Goal: Check status: Check status

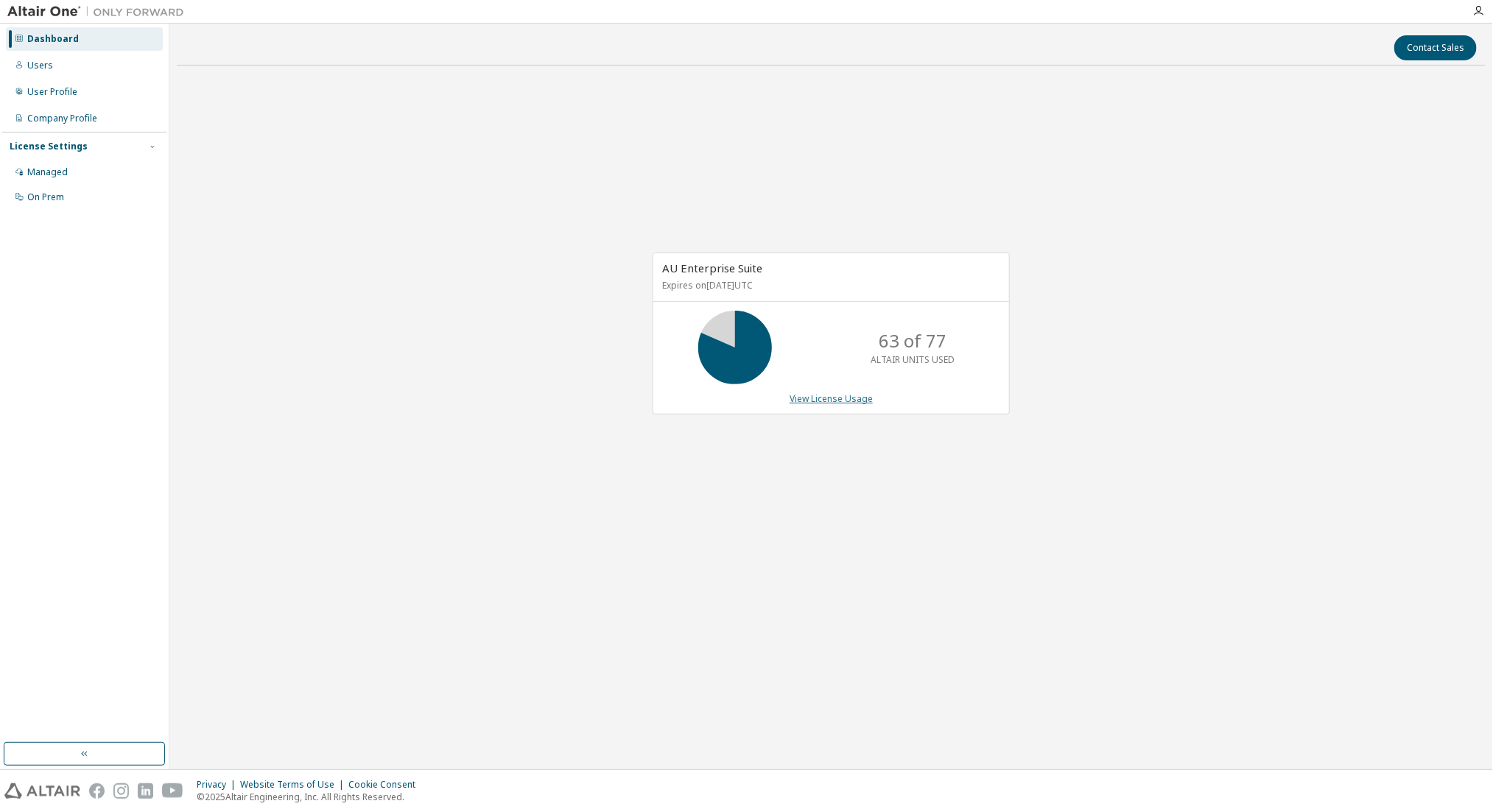
click at [798, 395] on link "View License Usage" at bounding box center [831, 398] width 83 height 13
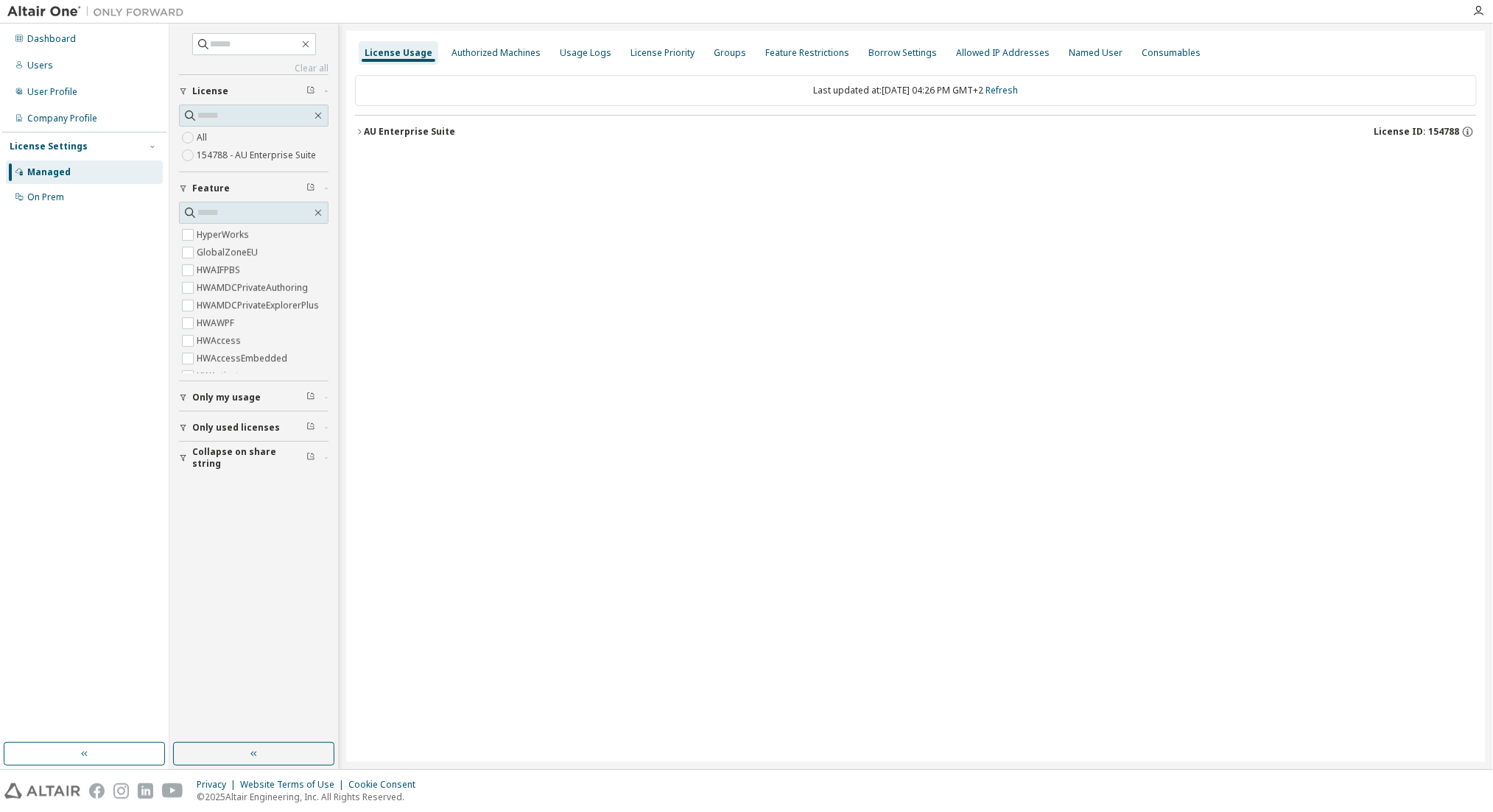
click at [436, 131] on div "AU Enterprise Suite" at bounding box center [410, 132] width 91 height 12
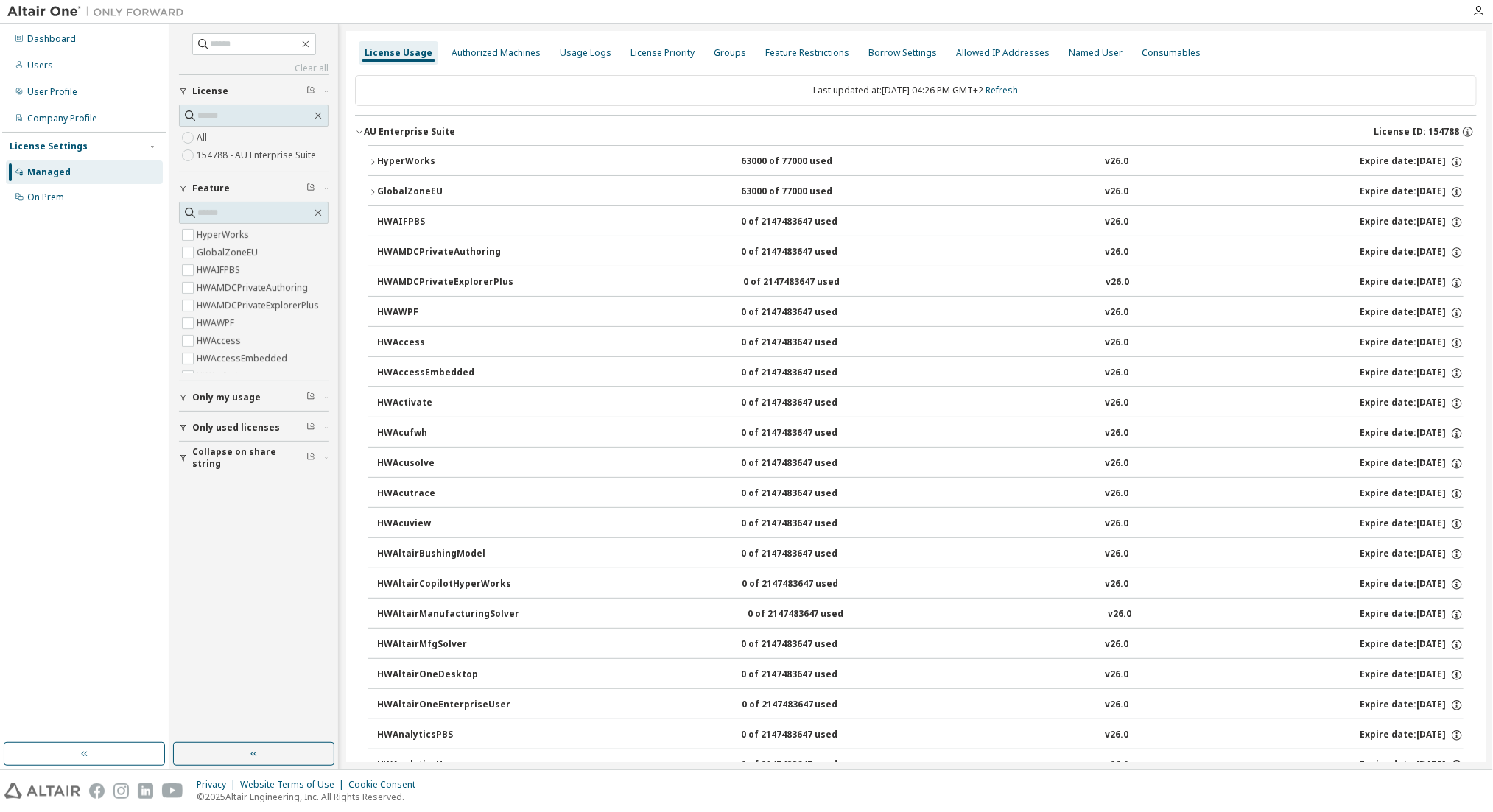
click at [424, 162] on div "HyperWorks" at bounding box center [443, 162] width 133 height 13
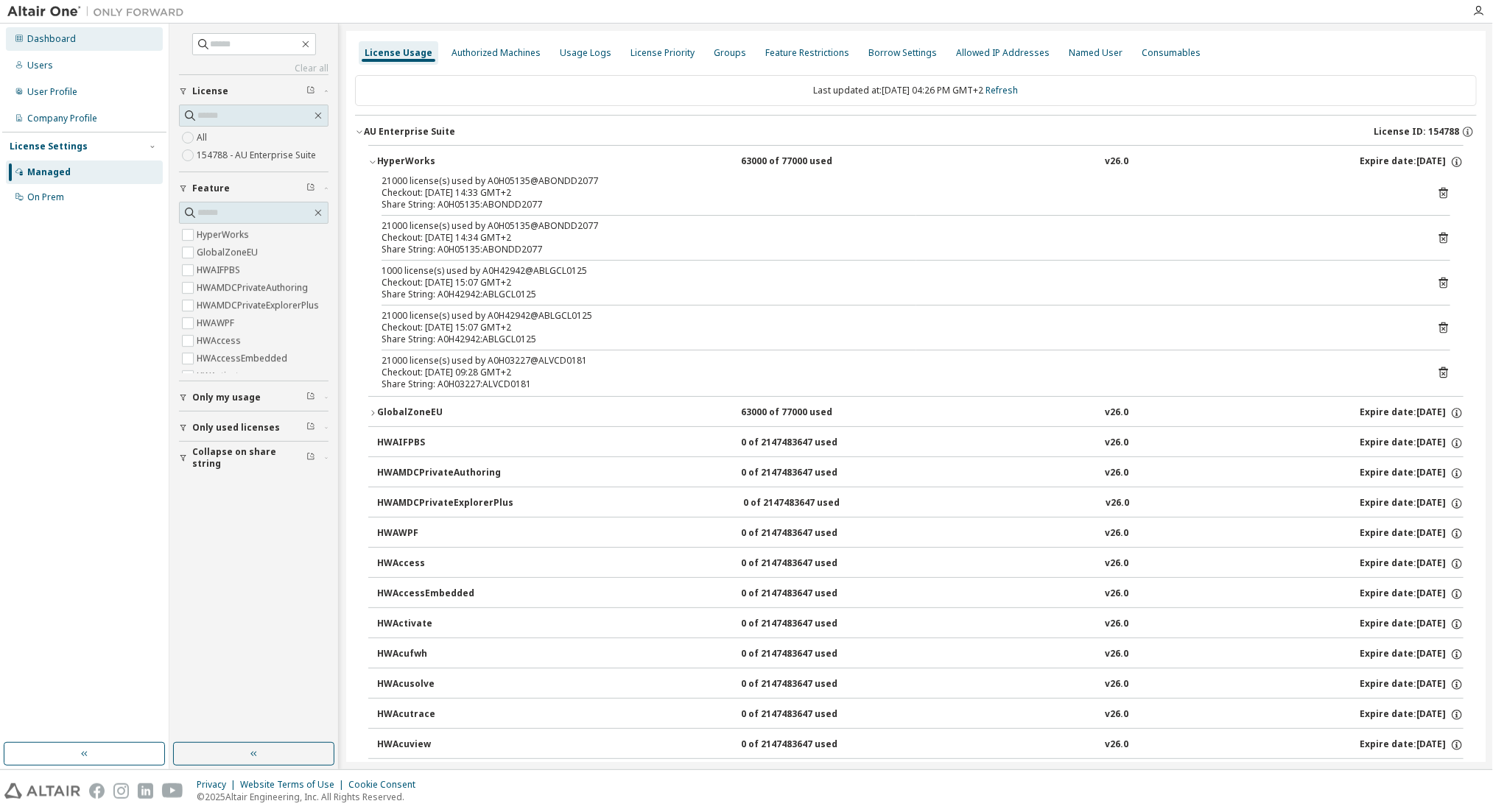
click at [74, 39] on div "Dashboard" at bounding box center [85, 38] width 157 height 23
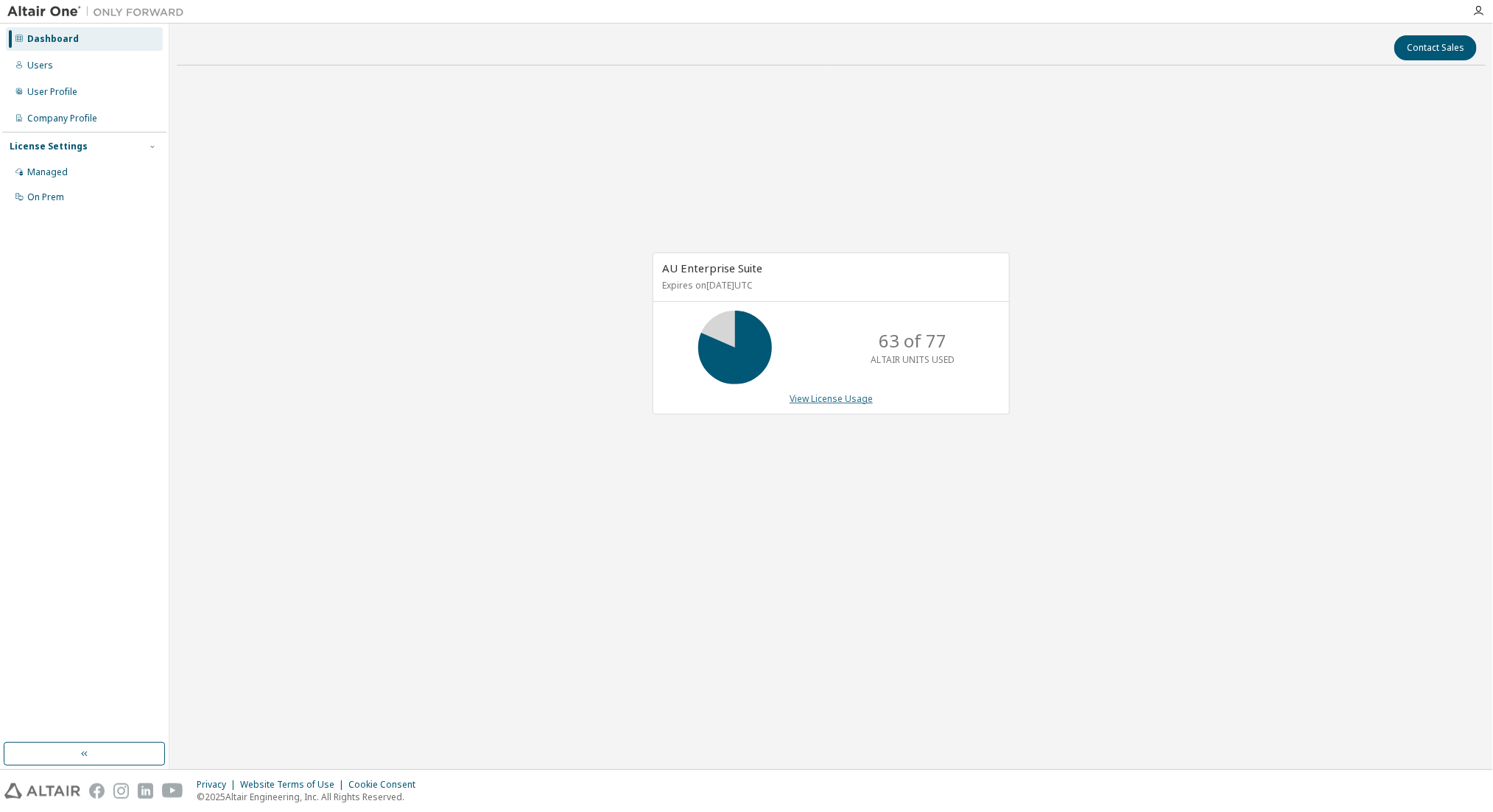
click at [839, 392] on link "View License Usage" at bounding box center [831, 398] width 83 height 13
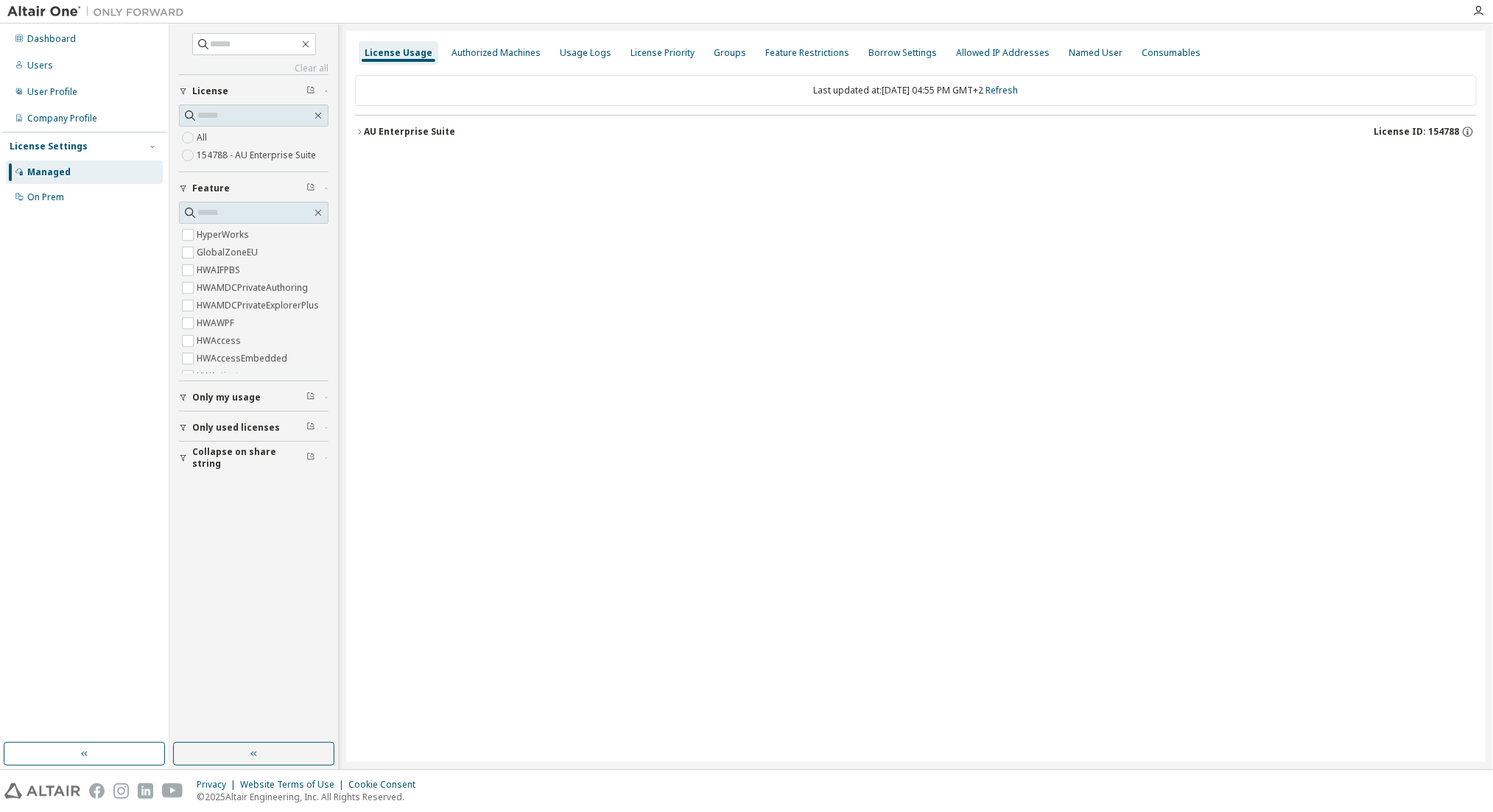
click at [437, 130] on div "AU Enterprise Suite" at bounding box center [410, 132] width 91 height 12
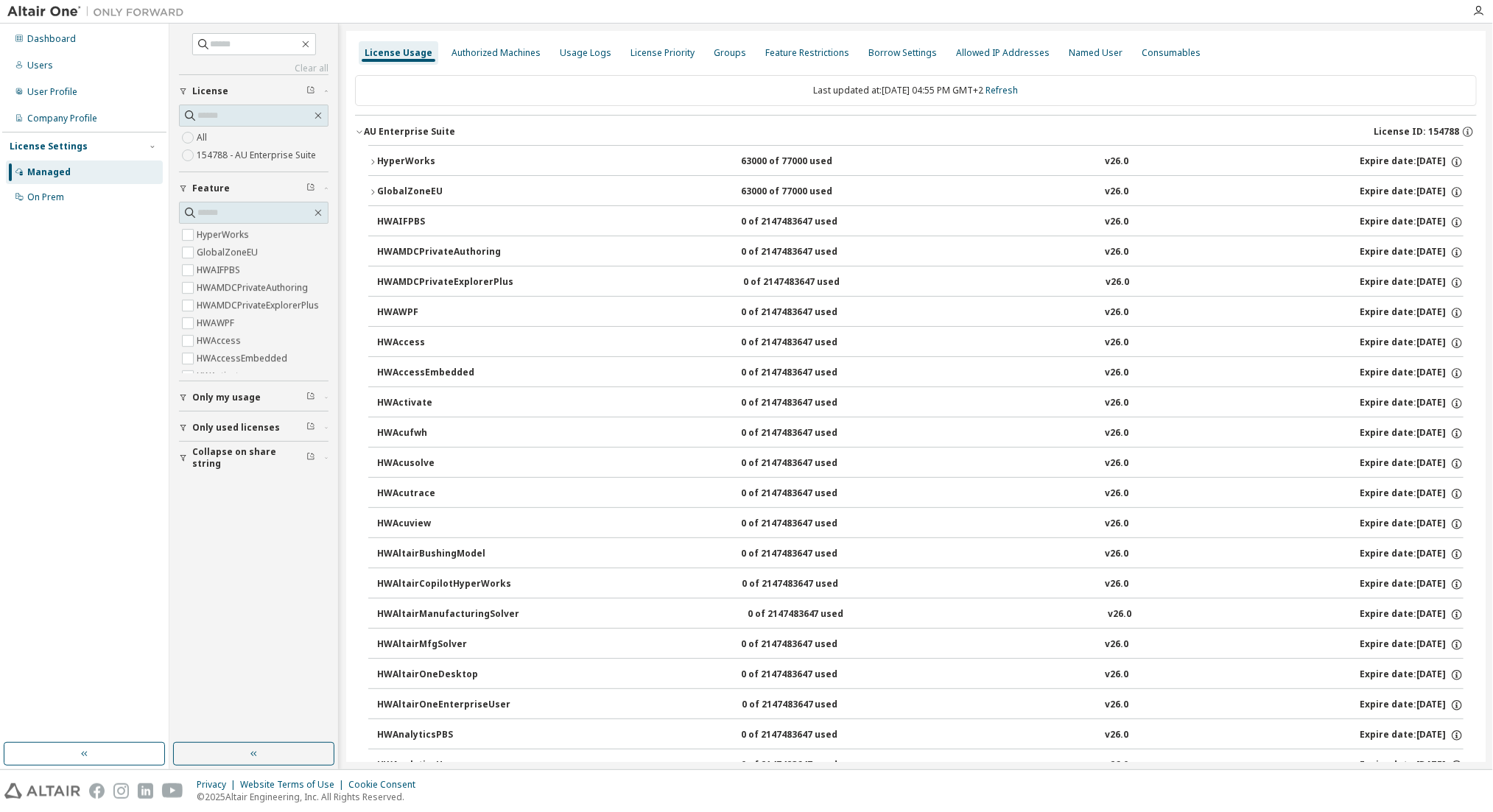
click at [422, 162] on div "HyperWorks" at bounding box center [443, 162] width 133 height 13
